Goal: Communication & Community: Answer question/provide support

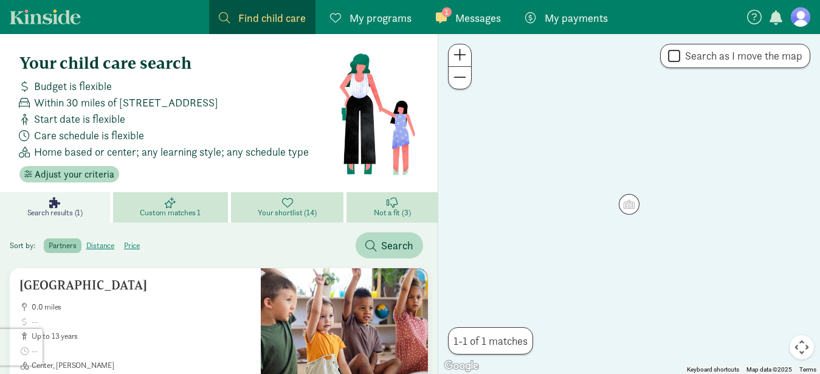
click at [468, 14] on span "Messages" at bounding box center [478, 18] width 46 height 16
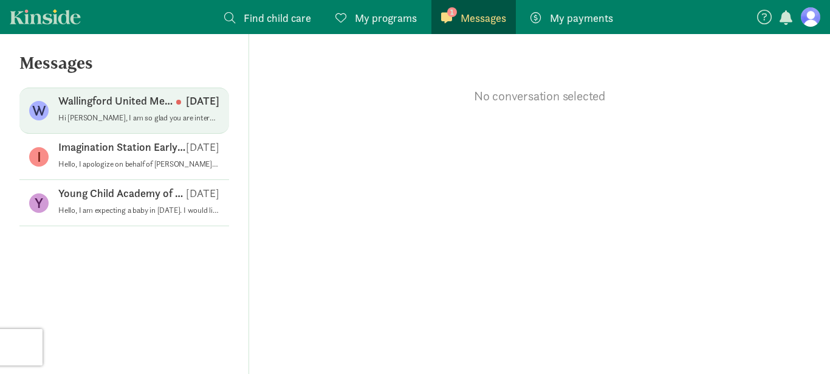
click at [128, 117] on p "Hi [PERSON_NAME], I am so glad you are interested in learning more about enroll…" at bounding box center [138, 118] width 161 height 10
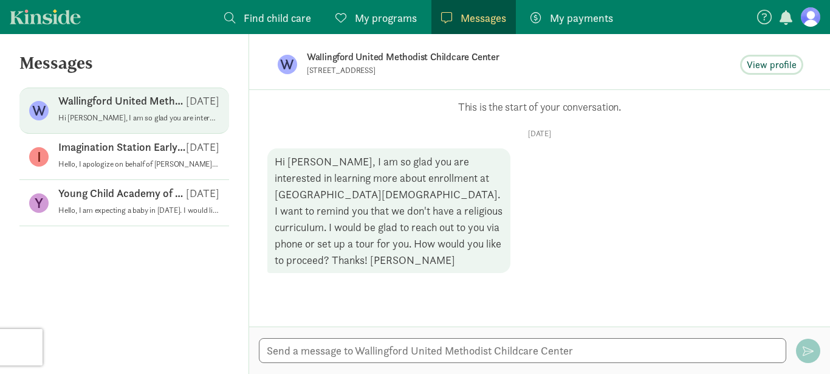
click at [768, 70] on span "View profile" at bounding box center [772, 65] width 50 height 15
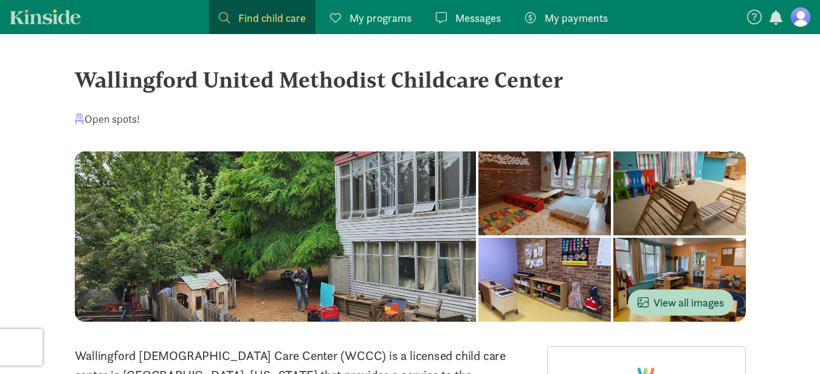
click at [399, 16] on span "My programs" at bounding box center [380, 18] width 62 height 16
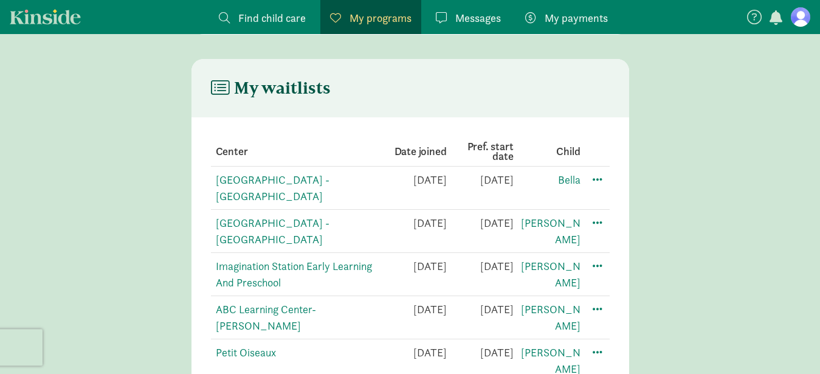
scroll to position [225, 0]
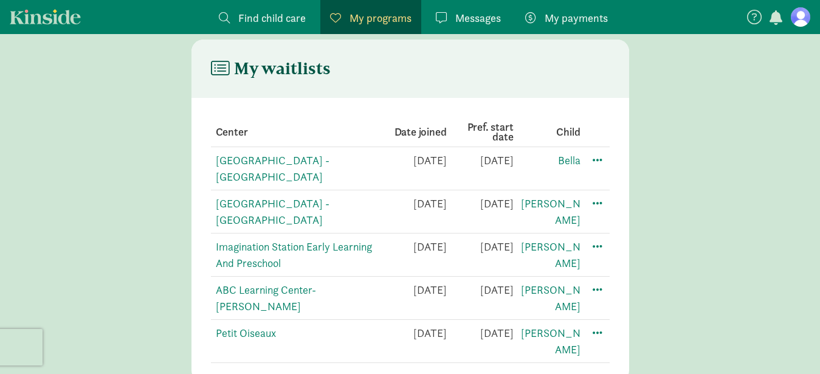
click at [477, 22] on span "Messages" at bounding box center [478, 18] width 46 height 16
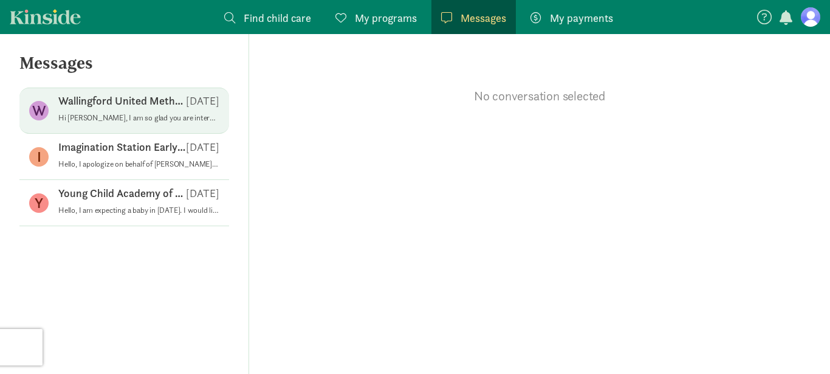
click at [106, 112] on div "Wallingford United Methodist Childcare Center [DATE]" at bounding box center [138, 103] width 161 height 19
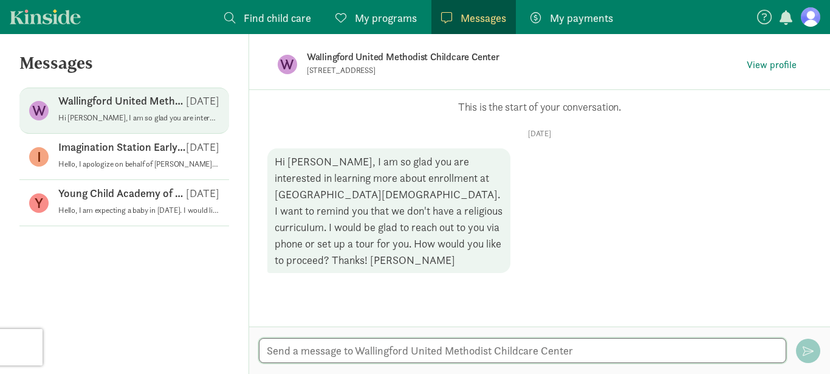
click at [508, 354] on textarea at bounding box center [523, 350] width 528 height 25
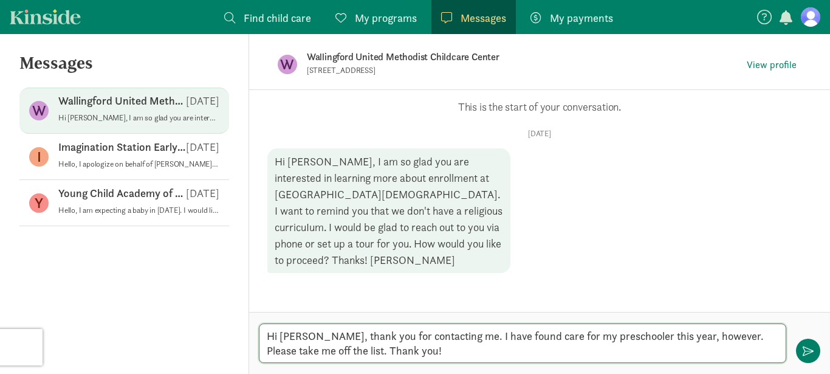
type textarea "Hi [PERSON_NAME], thank you for contacting me. I have found care for my prescho…"
click at [797, 355] on div "Hi [PERSON_NAME], thank you for contacting me. I have found care for my prescho…" at bounding box center [539, 343] width 581 height 62
click at [806, 350] on span "button" at bounding box center [808, 350] width 11 height 11
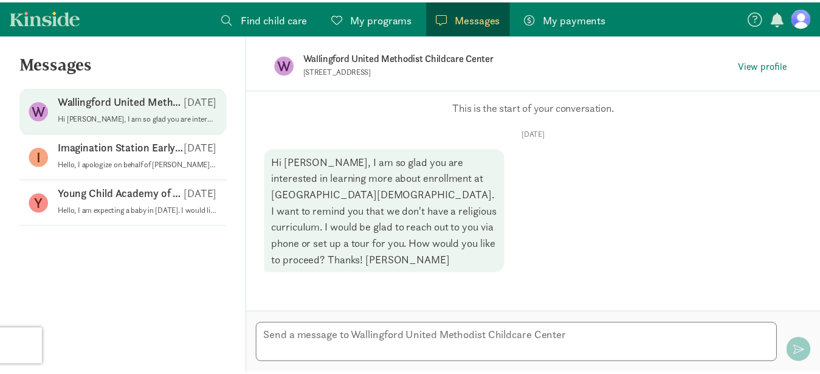
scroll to position [35, 0]
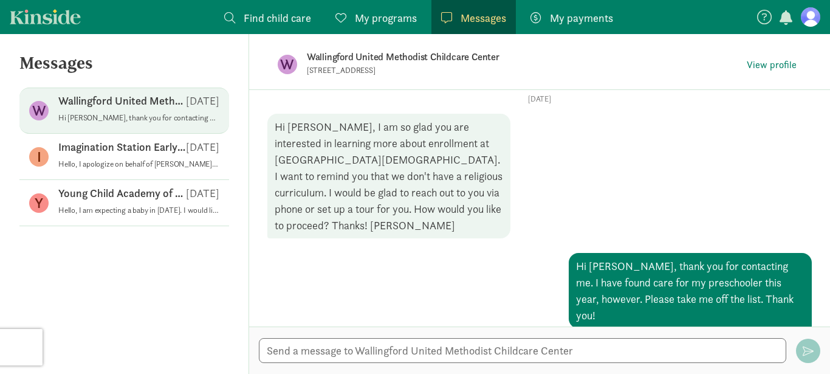
click at [806, 20] on figure at bounding box center [810, 16] width 19 height 19
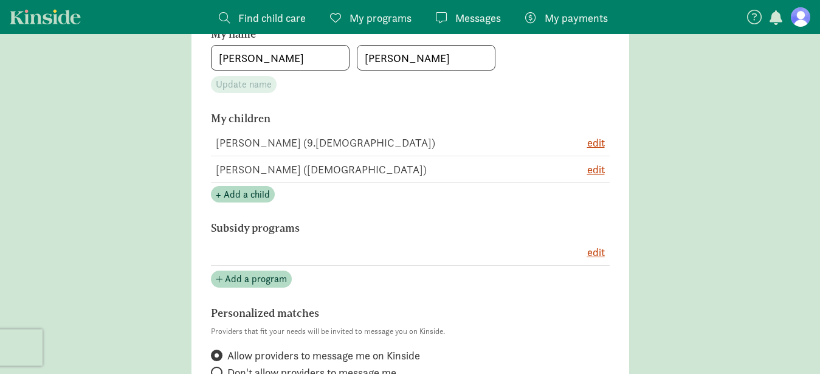
scroll to position [234, 0]
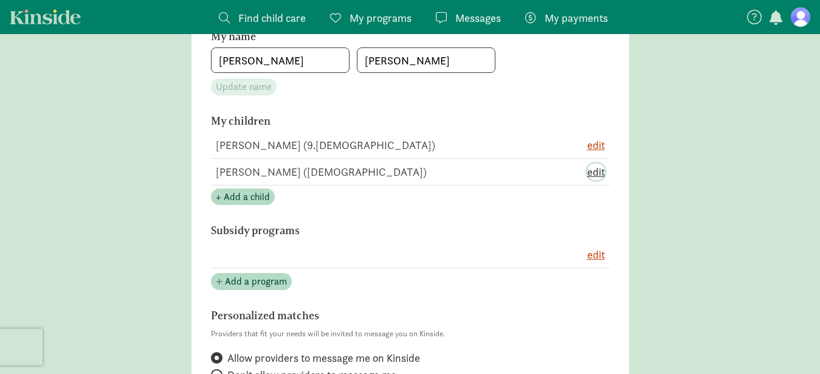
click at [596, 171] on span "edit" at bounding box center [596, 171] width 18 height 16
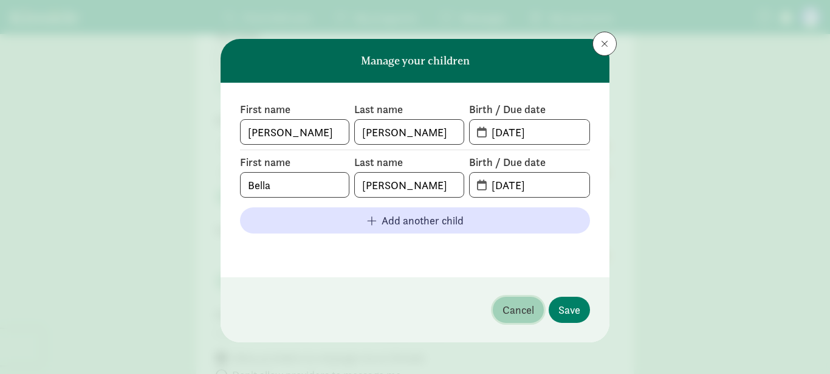
click at [506, 317] on span "Cancel" at bounding box center [519, 309] width 32 height 16
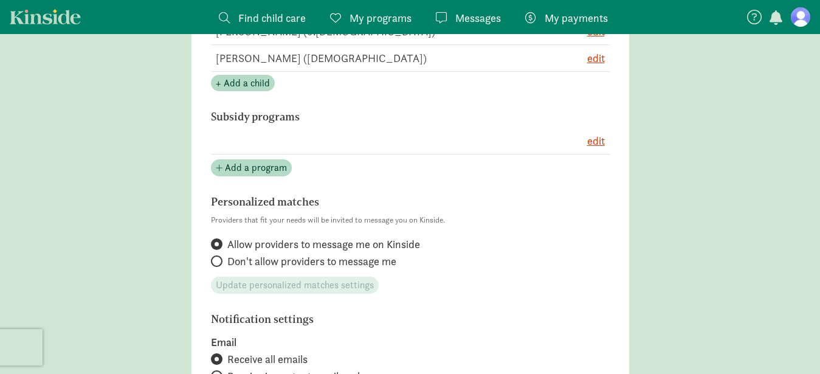
scroll to position [342, 0]
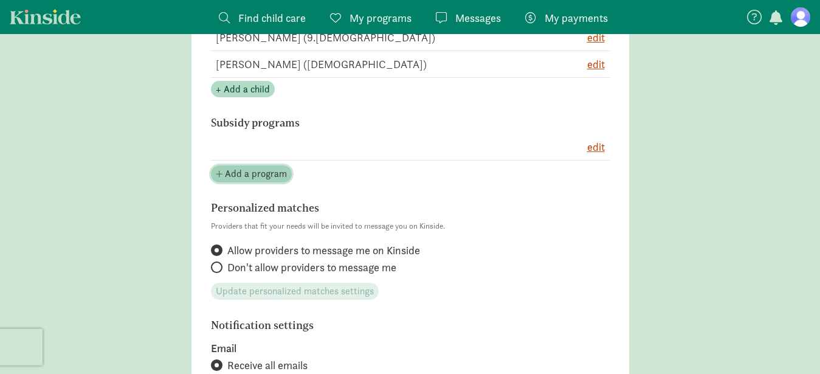
click at [241, 171] on span "Add a program" at bounding box center [256, 174] width 62 height 15
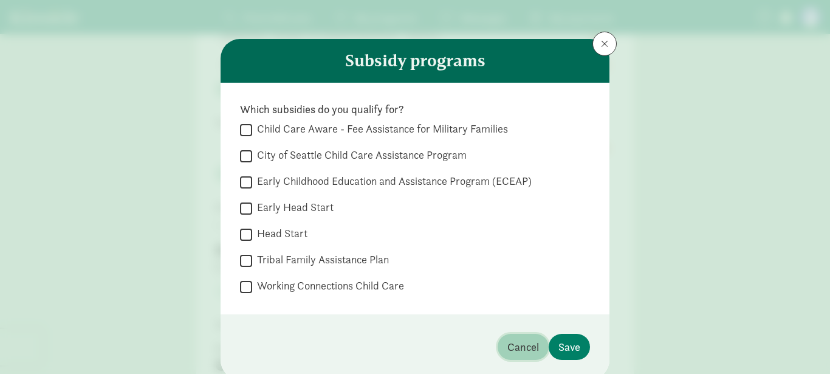
click at [518, 345] on span "Cancel" at bounding box center [523, 347] width 32 height 16
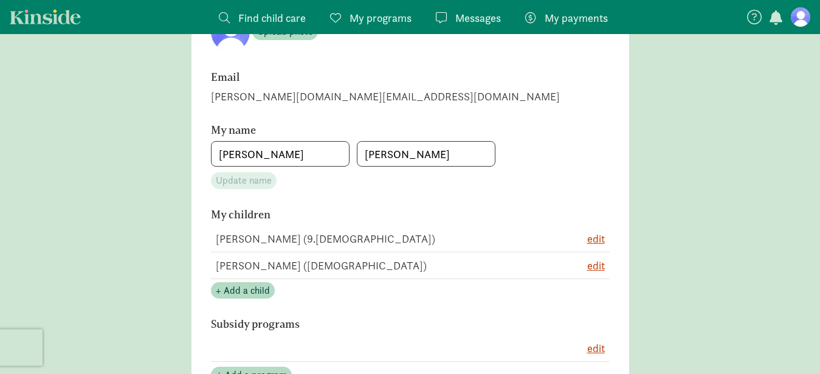
scroll to position [0, 0]
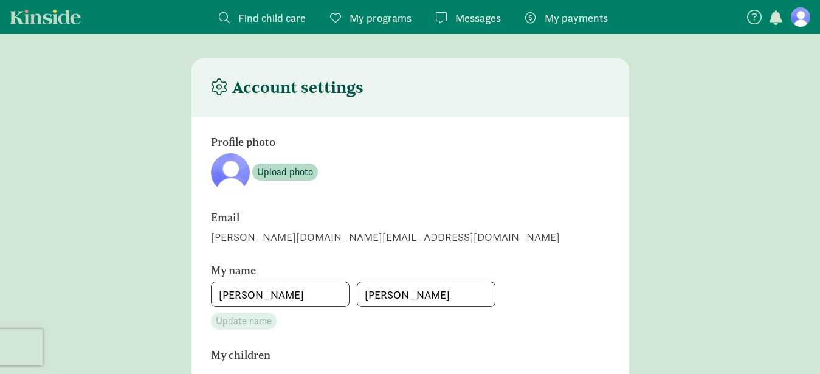
click at [802, 22] on figure at bounding box center [800, 16] width 19 height 19
click at [803, 12] on figure at bounding box center [800, 16] width 19 height 19
